Goal: Task Accomplishment & Management: Use online tool/utility

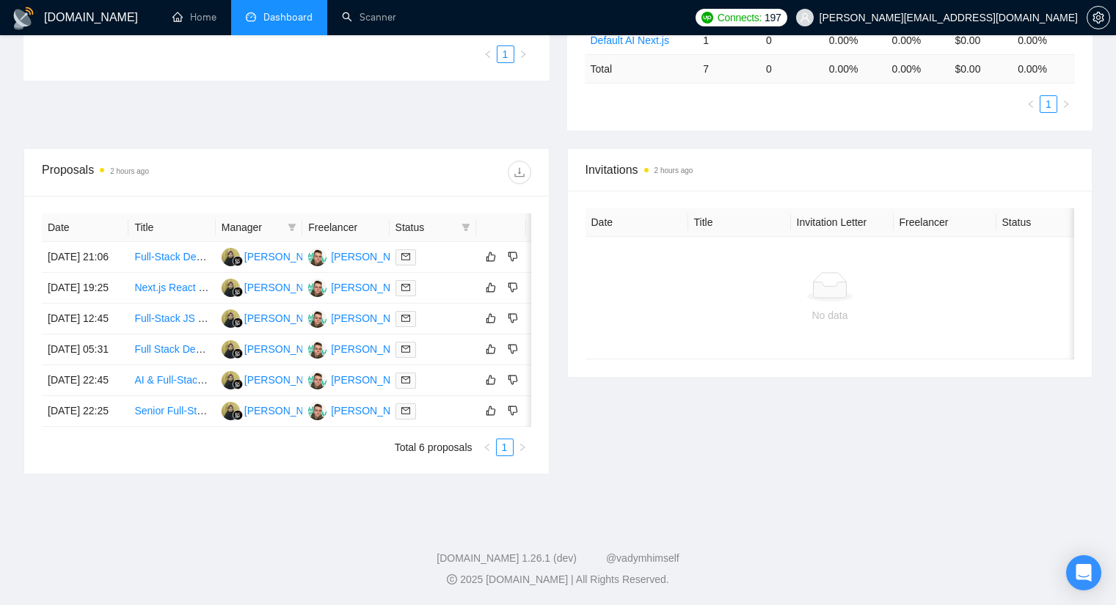
scroll to position [367, 0]
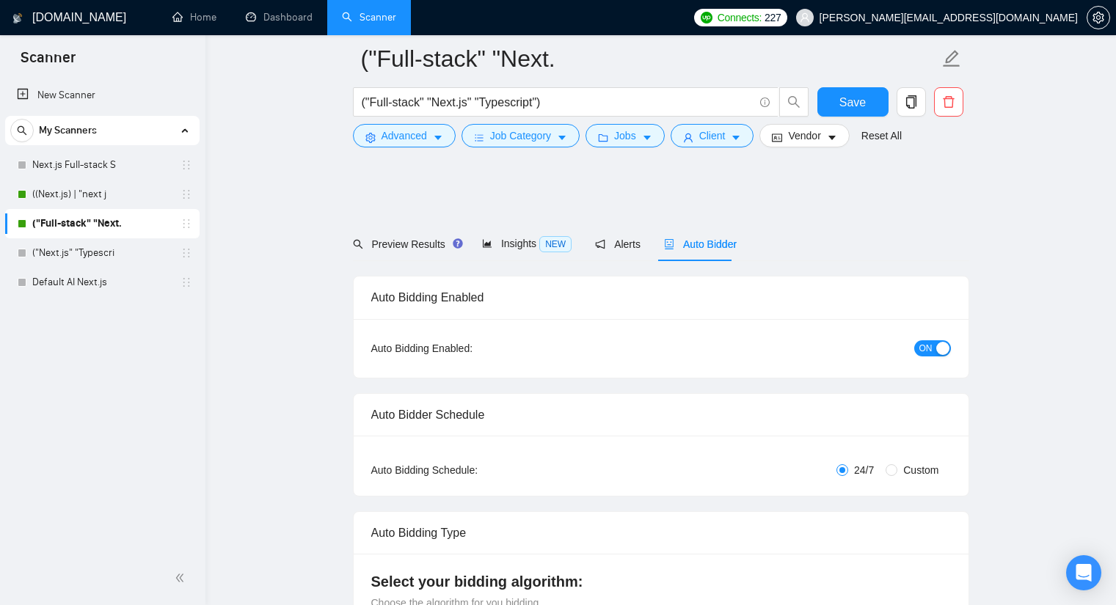
scroll to position [1687, 0]
